Goal: Check status: Check status

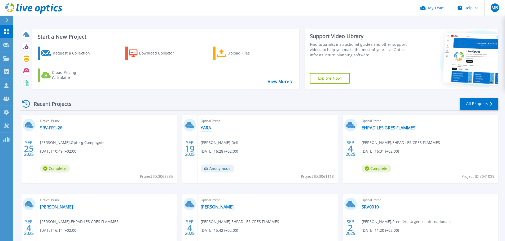
click at [206, 127] on link "YARA" at bounding box center [206, 127] width 10 height 5
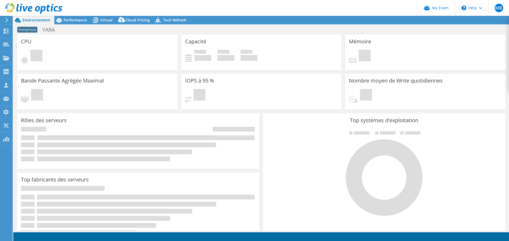
select select "USD"
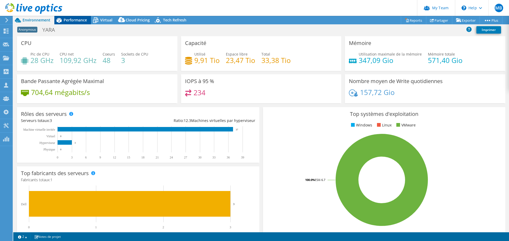
click at [74, 21] on span "Performance" at bounding box center [75, 19] width 23 height 5
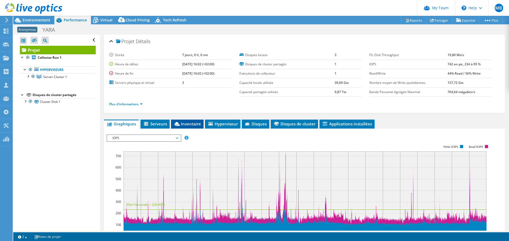
click at [190, 124] on span "Inventaire" at bounding box center [186, 123] width 27 height 5
